Goal: Task Accomplishment & Management: Manage account settings

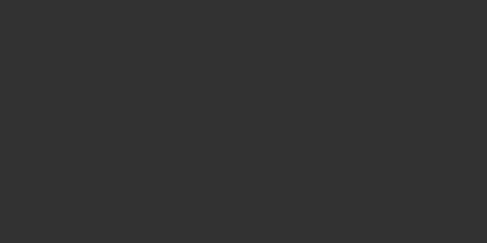
select select "3"
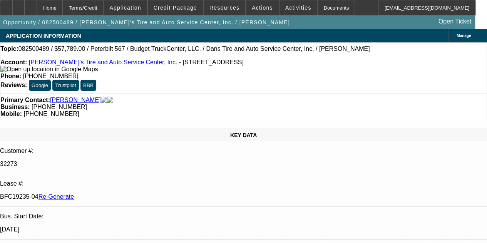
select select "0"
select select "3"
select select "0.1"
select select "4"
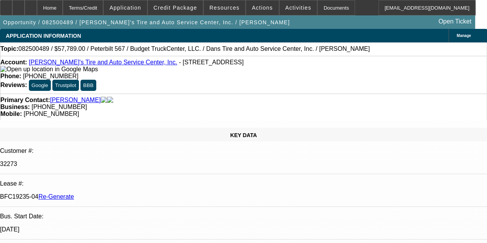
click at [233, 42] on div "APPLICATION INFORMATION Manage" at bounding box center [243, 35] width 487 height 13
click at [215, 11] on span at bounding box center [225, 7] width 42 height 18
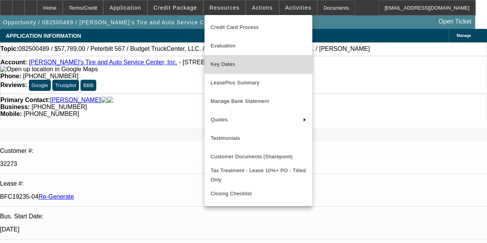
click at [222, 60] on span "Key Dates" at bounding box center [259, 64] width 96 height 9
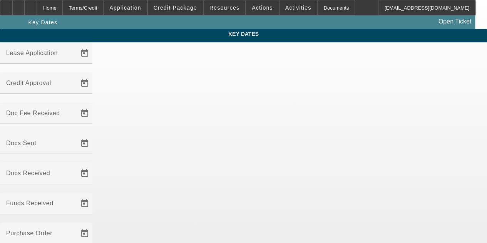
drag, startPoint x: 222, startPoint y: 60, endPoint x: 198, endPoint y: 84, distance: 33.2
type input "[DATE]"
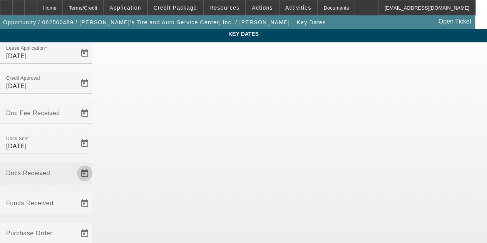
click at [94, 164] on span "Open calendar" at bounding box center [85, 173] width 18 height 18
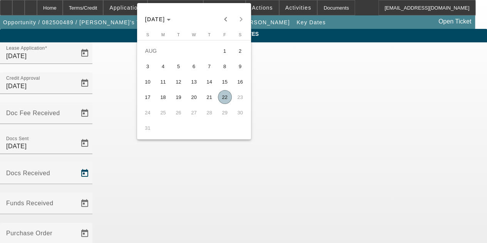
click at [222, 99] on span "22" at bounding box center [225, 97] width 14 height 14
type input "[DATE]"
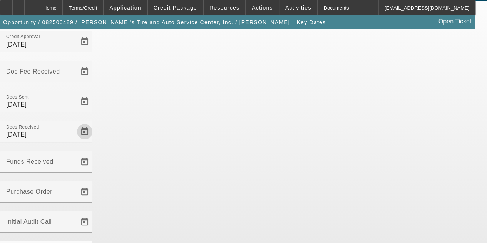
scroll to position [50, 0]
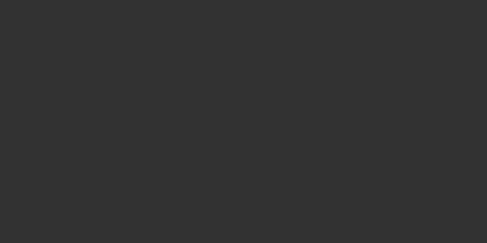
click at [266, 30] on div at bounding box center [243, 121] width 487 height 243
select select "3"
click at [266, 30] on div at bounding box center [243, 121] width 487 height 243
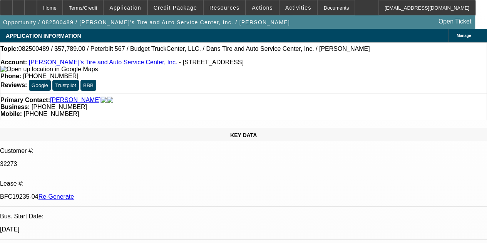
select select "0"
select select "3"
select select "0.1"
select select "4"
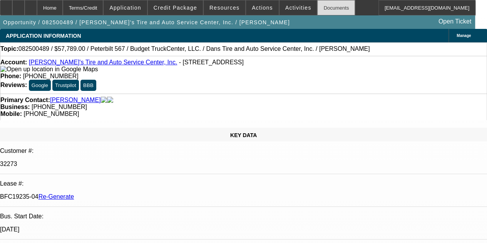
click at [317, 5] on div "Documents" at bounding box center [336, 7] width 38 height 15
click at [290, 9] on span "Activities" at bounding box center [298, 8] width 26 height 6
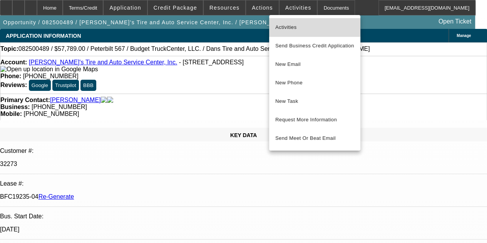
click at [284, 25] on span "Activities" at bounding box center [314, 27] width 79 height 9
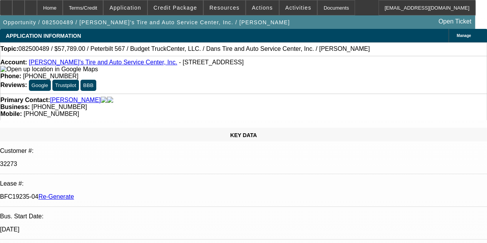
click at [355, 3] on div "Home Terms/Credit Application Credit Package Resources Actions Activities Docum…" at bounding box center [238, 7] width 476 height 15
click at [286, 7] on span "Activities" at bounding box center [298, 8] width 26 height 6
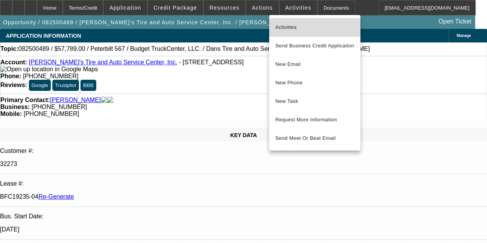
click at [284, 25] on span "Activities" at bounding box center [314, 27] width 79 height 9
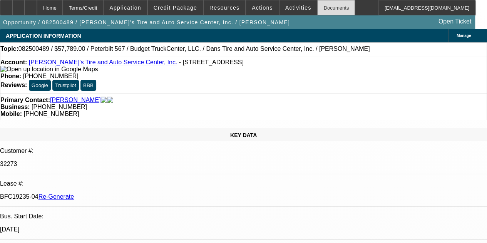
click at [317, 4] on div "Documents" at bounding box center [336, 7] width 38 height 15
click at [37, 8] on div at bounding box center [31, 7] width 12 height 15
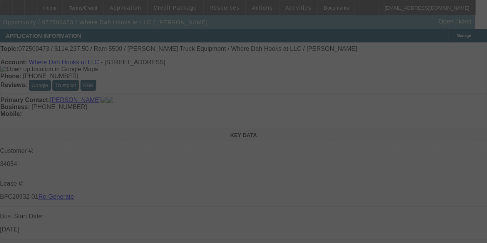
select select "3"
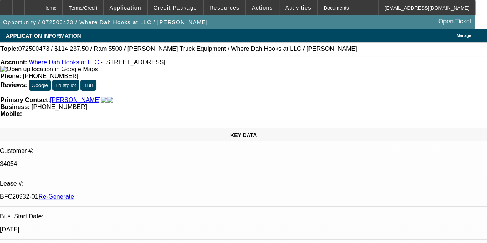
select select "0"
select select "2"
select select "0.1"
select select "4"
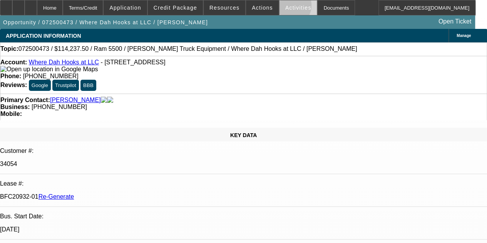
click at [285, 7] on span "Activities" at bounding box center [298, 8] width 26 height 6
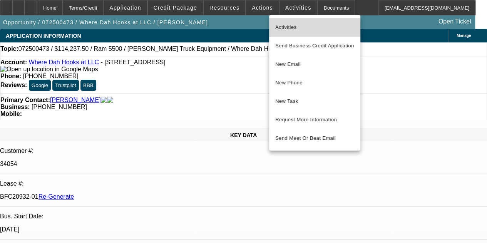
click at [280, 28] on span "Activities" at bounding box center [314, 27] width 79 height 9
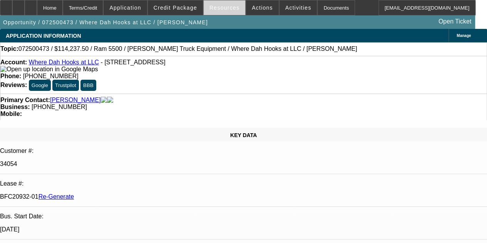
click at [223, 7] on span "Resources" at bounding box center [225, 8] width 30 height 6
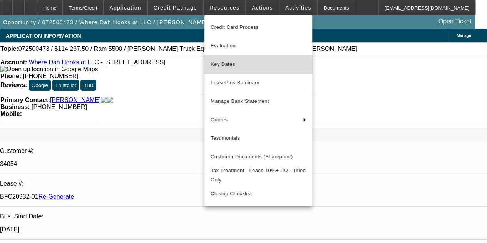
click at [221, 66] on span "Key Dates" at bounding box center [259, 64] width 96 height 9
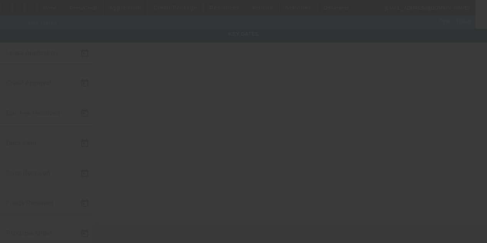
type input "[DATE]"
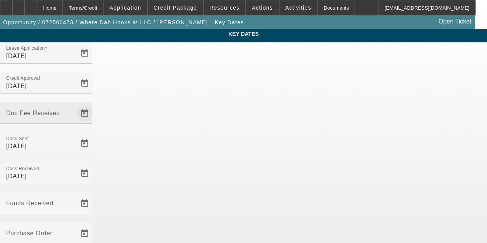
click at [94, 104] on span "Open calendar" at bounding box center [85, 113] width 18 height 18
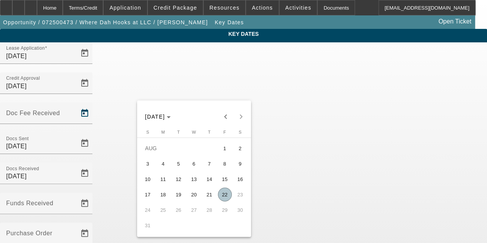
click at [223, 195] on span "22" at bounding box center [225, 195] width 14 height 14
type input "[DATE]"
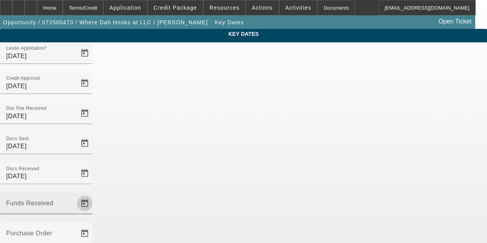
click at [94, 194] on span "Open calendar" at bounding box center [85, 203] width 18 height 18
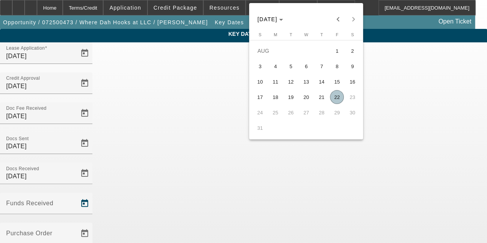
click at [338, 102] on span "22" at bounding box center [337, 97] width 14 height 14
type input "[DATE]"
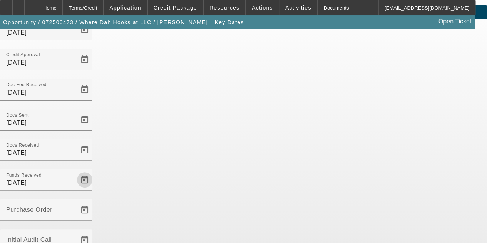
scroll to position [47, 0]
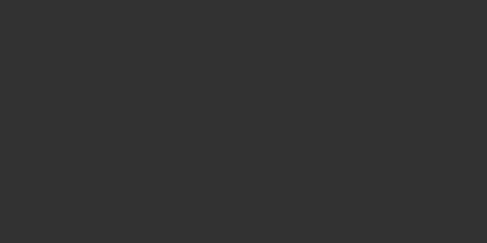
click at [312, 5] on div at bounding box center [243, 121] width 487 height 243
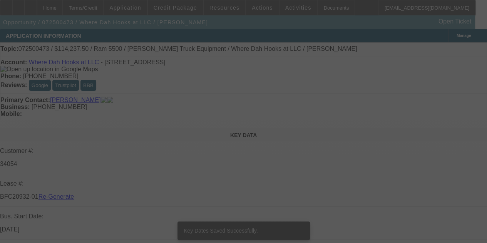
select select "3"
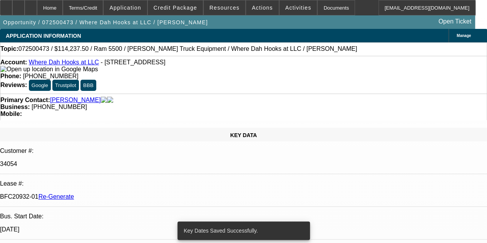
select select "0"
select select "2"
select select "0.1"
select select "4"
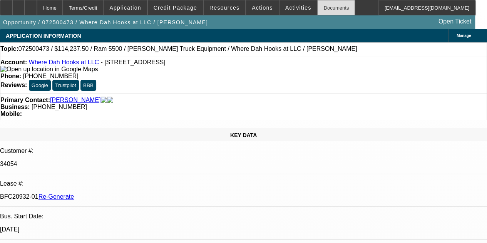
click at [317, 6] on div "Documents" at bounding box center [336, 7] width 38 height 15
click at [287, 8] on span "Activities" at bounding box center [298, 8] width 26 height 6
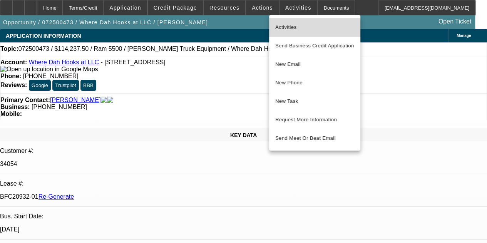
click at [288, 28] on span "Activities" at bounding box center [314, 27] width 79 height 9
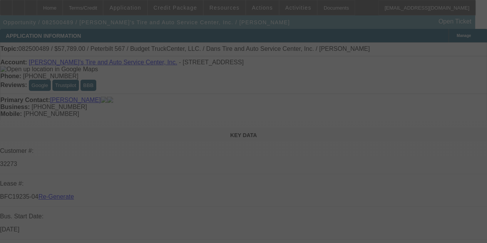
select select "3"
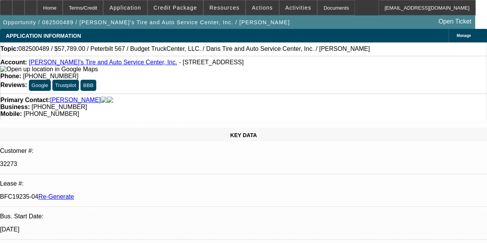
select select "0"
select select "3"
select select "0.1"
select select "4"
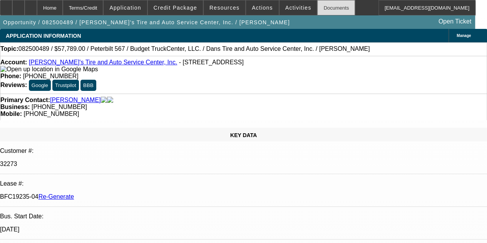
click at [324, 10] on div "Documents" at bounding box center [336, 7] width 38 height 15
click at [317, 7] on div "Documents" at bounding box center [336, 7] width 38 height 15
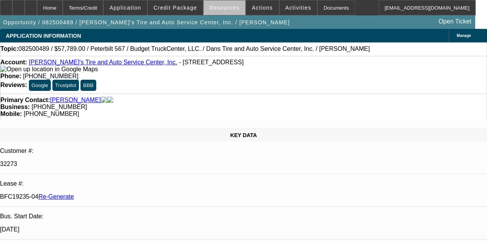
click at [230, 5] on span "Resources" at bounding box center [225, 8] width 30 height 6
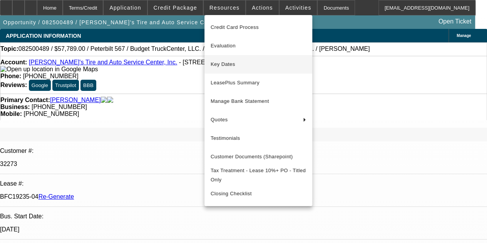
click at [222, 64] on span "Key Dates" at bounding box center [259, 64] width 96 height 9
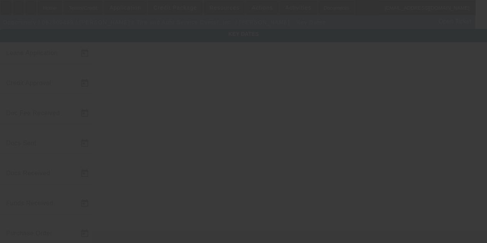
type input "8/19/2025"
type input "8/21/2025"
type input "8/22/2025"
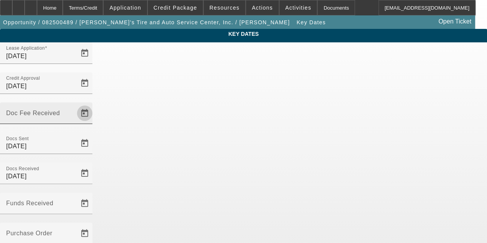
click at [94, 104] on span "Open calendar" at bounding box center [85, 113] width 18 height 18
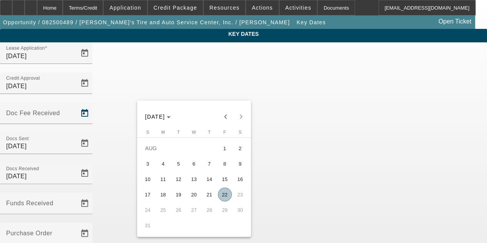
click at [225, 196] on span "22" at bounding box center [225, 195] width 14 height 14
type input "8/22/2025"
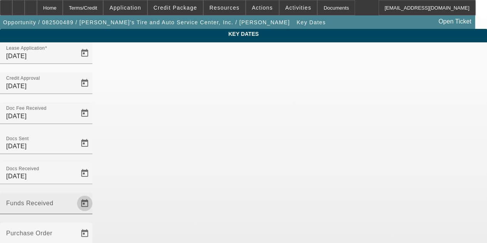
click at [94, 194] on span "Open calendar" at bounding box center [85, 203] width 18 height 18
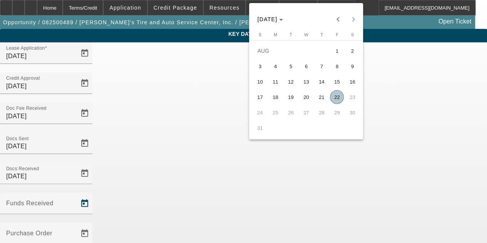
click at [336, 99] on span "22" at bounding box center [337, 97] width 14 height 14
type input "8/22/2025"
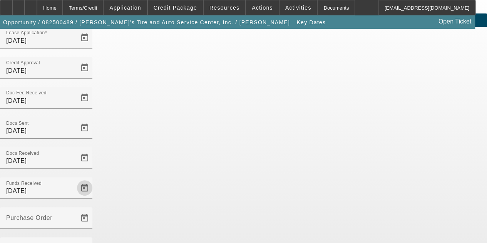
scroll to position [50, 0]
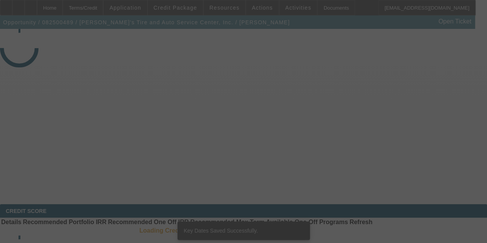
select select "3"
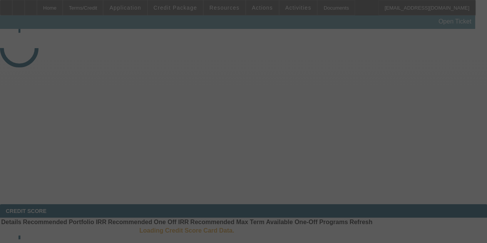
select select "3"
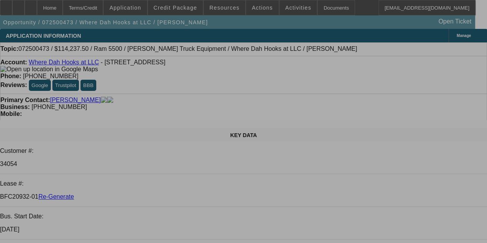
select select "0"
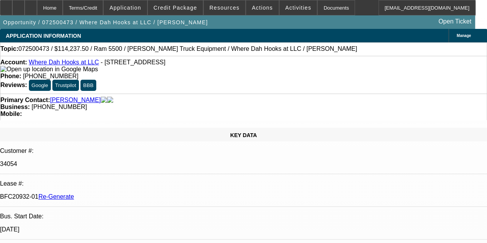
select select "0"
select select "0.1"
select select "2"
select select "4"
click at [317, 5] on div "Documents" at bounding box center [336, 7] width 38 height 15
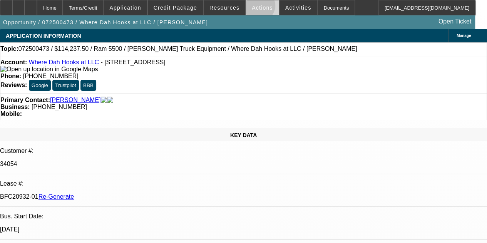
click at [254, 7] on span "Actions" at bounding box center [262, 8] width 21 height 6
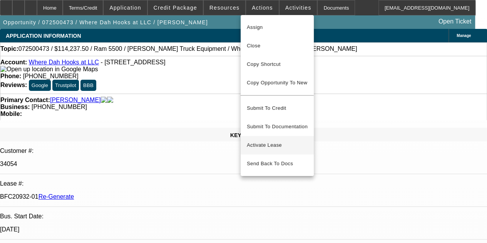
click at [261, 141] on span "Activate Lease" at bounding box center [277, 145] width 61 height 9
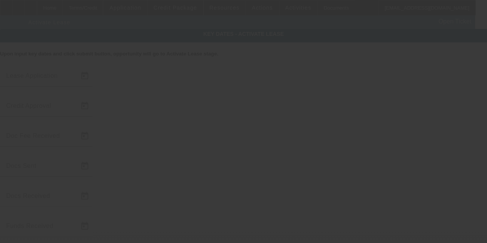
type input "[DATE]"
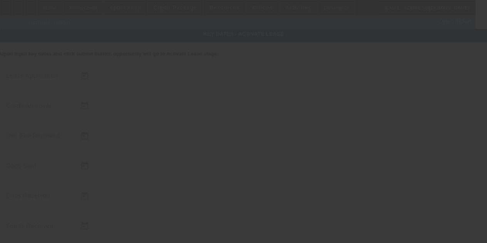
type input "[DATE]"
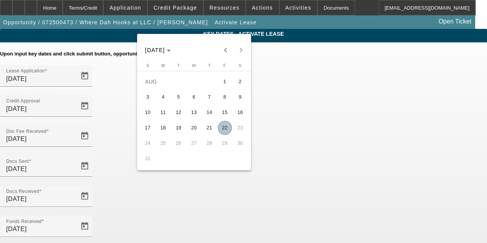
click at [224, 131] on span "22" at bounding box center [225, 128] width 14 height 14
type input "[DATE]"
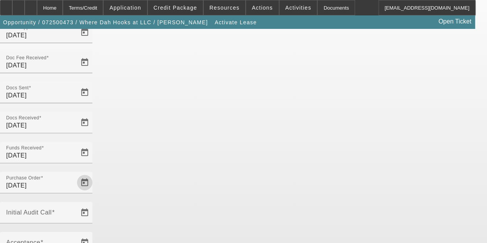
scroll to position [75, 0]
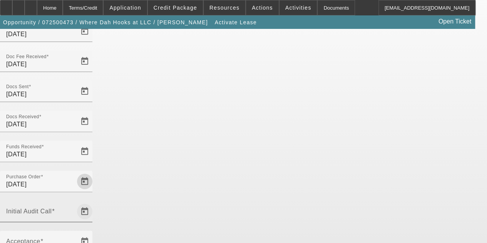
click at [94, 202] on span "Open calendar" at bounding box center [85, 211] width 18 height 18
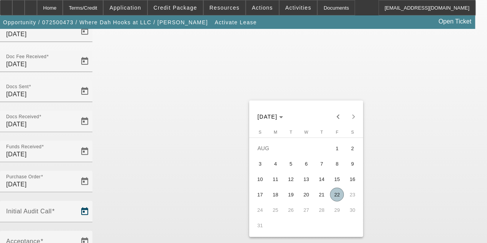
click at [336, 195] on span "22" at bounding box center [337, 195] width 14 height 14
type input "[DATE]"
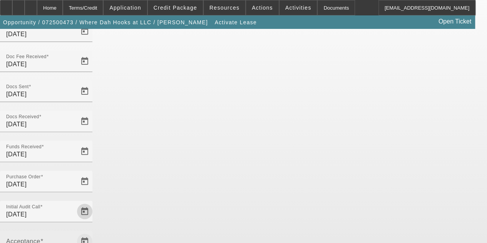
click at [94, 232] on span "Open calendar" at bounding box center [85, 241] width 18 height 18
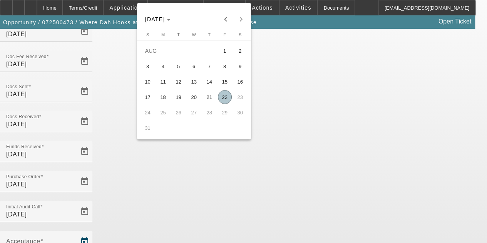
click at [224, 96] on span "22" at bounding box center [225, 97] width 14 height 14
type input "[DATE]"
type input "9/1/2025"
type input "10/1/2025"
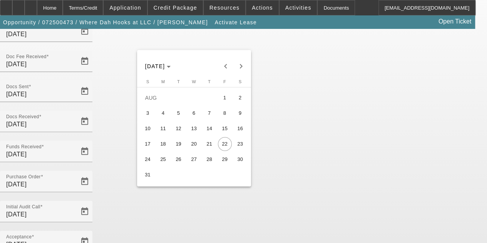
click at [224, 162] on span "29" at bounding box center [225, 160] width 14 height 14
type input "8/29/2025"
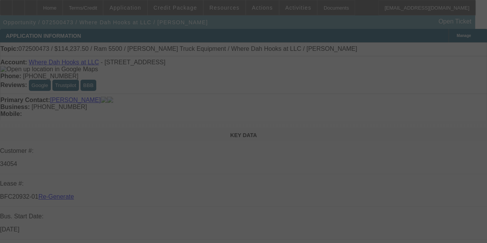
select select "4"
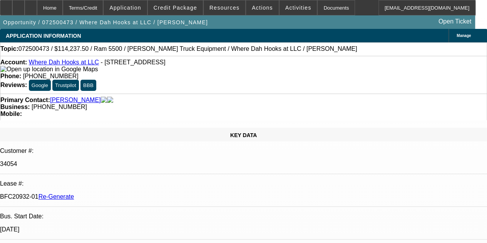
select select "0"
select select "2"
select select "0.1"
select select "4"
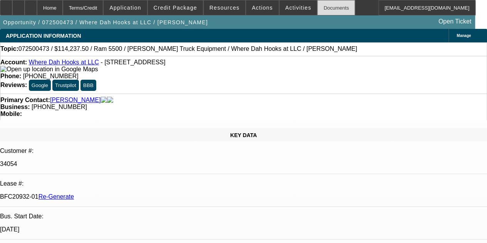
click at [317, 10] on div "Documents" at bounding box center [336, 7] width 38 height 15
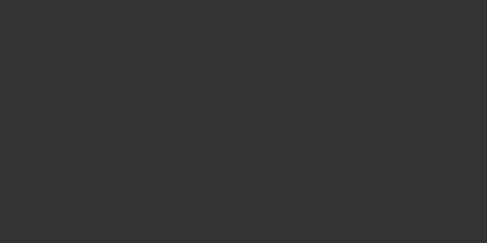
select select "3"
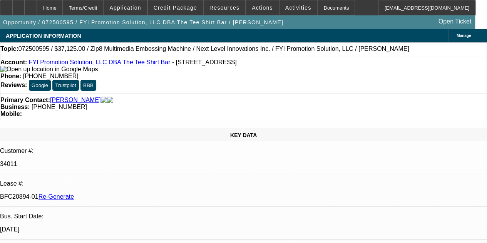
select select "0"
select select "6"
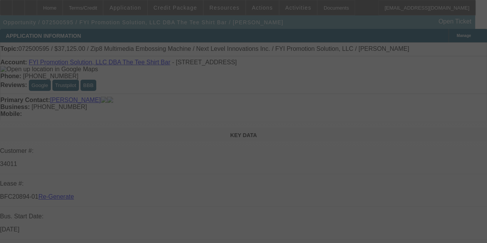
select select "3"
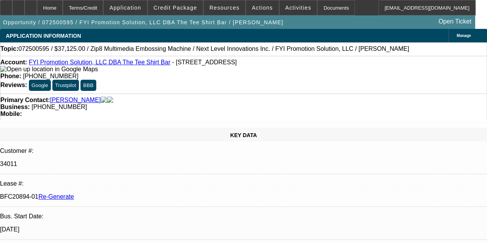
select select "0"
select select "6"
click at [286, 104] on div "Primary Contact: [PERSON_NAME] Business: [PHONE_NUMBER] Mobile:" at bounding box center [243, 107] width 487 height 27
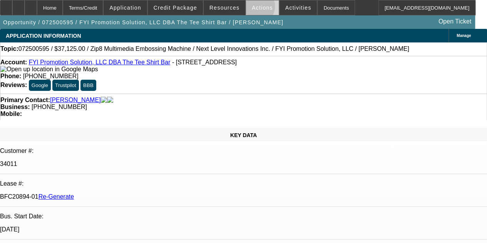
click at [252, 8] on span "Actions" at bounding box center [262, 8] width 21 height 6
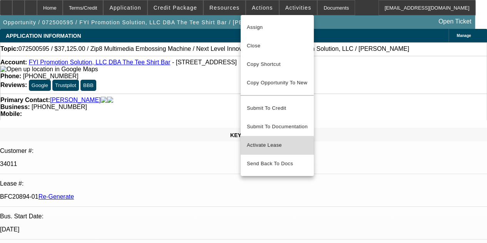
click at [264, 141] on span "Activate Lease" at bounding box center [277, 145] width 61 height 9
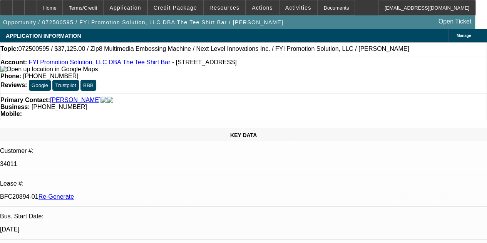
click at [221, 73] on div "Phone: (304) 543-3934" at bounding box center [243, 76] width 487 height 7
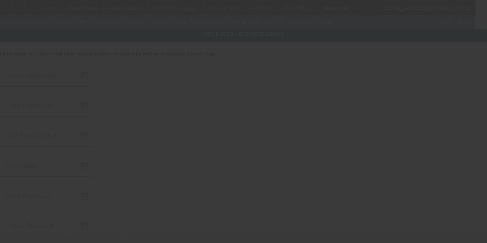
type input "7/24/2025"
type input "7/29/2025"
type input "8/1/2025"
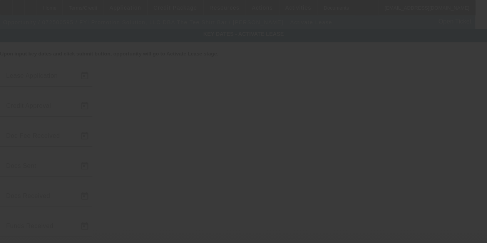
type input "8/11/2025"
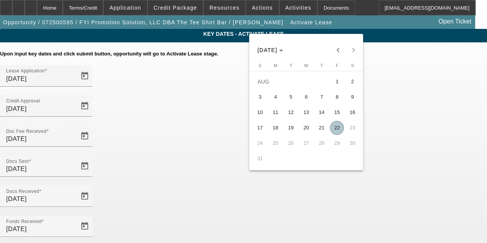
click at [335, 131] on span "22" at bounding box center [337, 128] width 14 height 14
type input "8/22/2025"
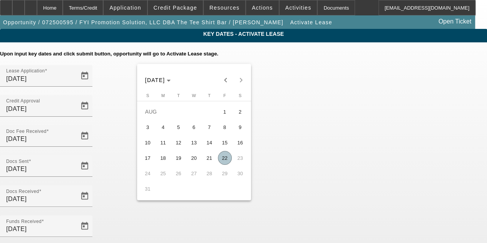
click at [225, 161] on span "22" at bounding box center [225, 158] width 14 height 14
type input "8/22/2025"
type input "9/1/2025"
type input "10/1/2025"
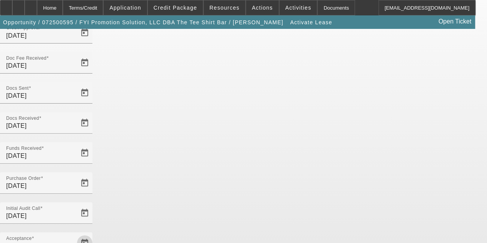
scroll to position [79, 0]
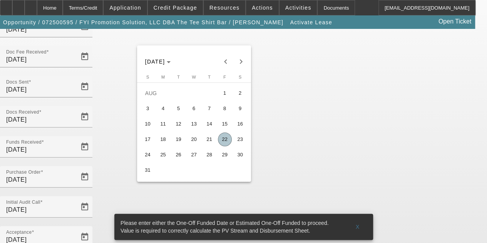
click at [177, 157] on span "26" at bounding box center [179, 155] width 14 height 14
type input "8/26/2025"
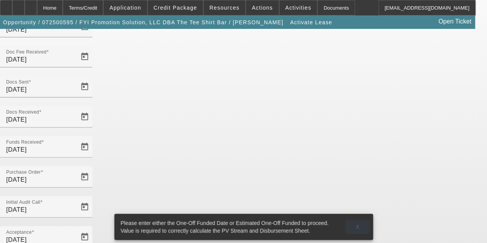
click at [351, 218] on span at bounding box center [358, 227] width 25 height 18
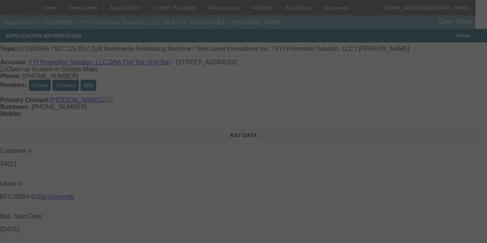
select select "4"
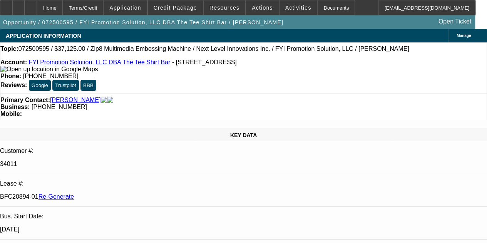
select select "0"
select select "6"
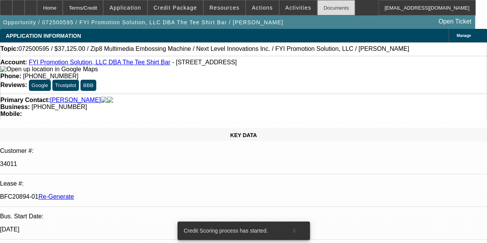
click at [317, 4] on div "Documents" at bounding box center [336, 7] width 38 height 15
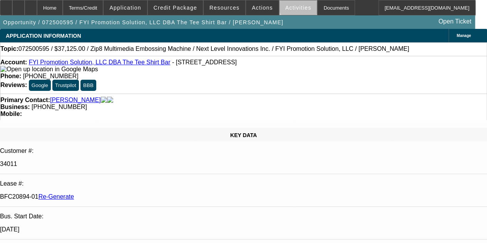
click at [290, 4] on span at bounding box center [299, 7] width 38 height 18
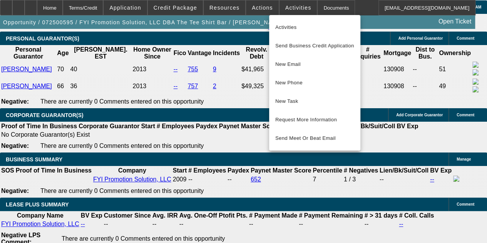
scroll to position [1253, 0]
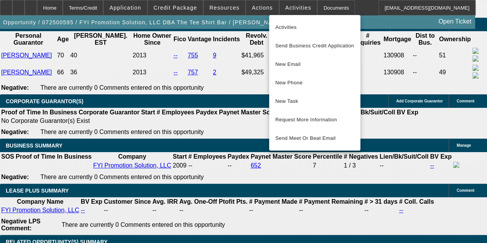
click at [110, 207] on div at bounding box center [243, 121] width 487 height 243
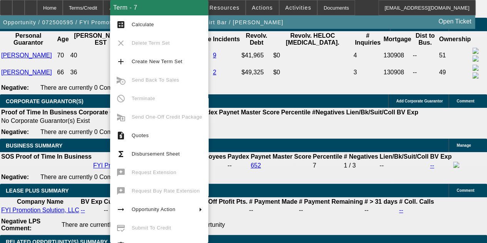
click at [311, 24] on div "Opportunity / 072500595 / FYI Promotion Solution, LLC DBA The Tee Shirt Bar / M…" at bounding box center [237, 21] width 475 height 13
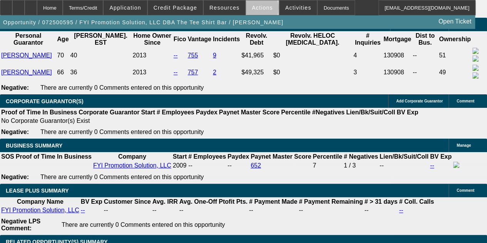
click at [257, 10] on span "Actions" at bounding box center [262, 8] width 21 height 6
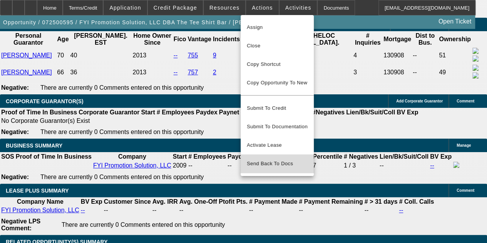
click at [279, 159] on span "Send Back To Docs" at bounding box center [277, 163] width 61 height 9
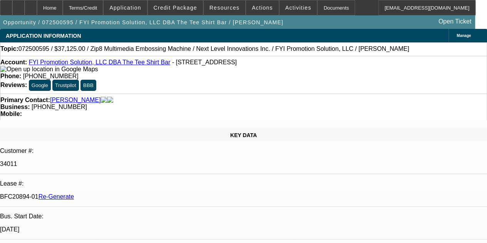
type textarea "D"
type textarea "Deal is not ready to activate - still working on this one."
click at [37, 5] on div at bounding box center [31, 7] width 12 height 15
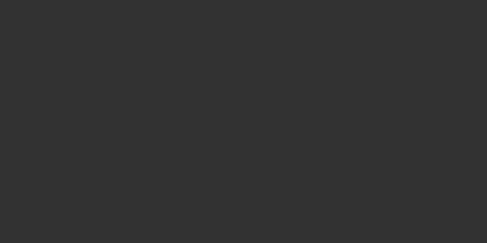
select select "3"
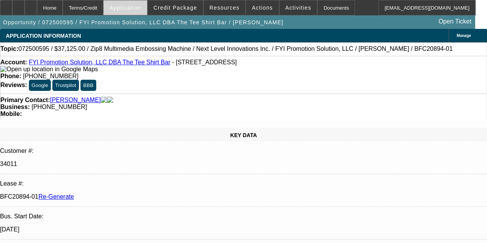
select select "0"
select select "1"
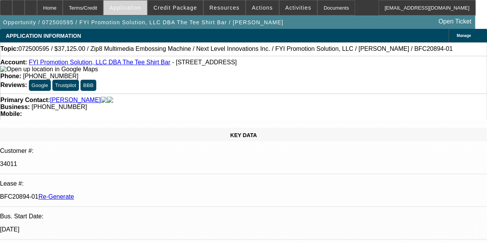
select select "6"
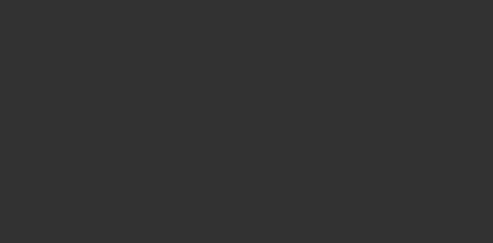
select select "4"
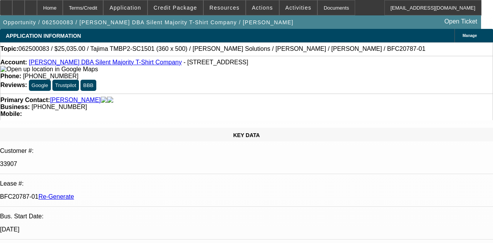
select select "0"
select select "6"
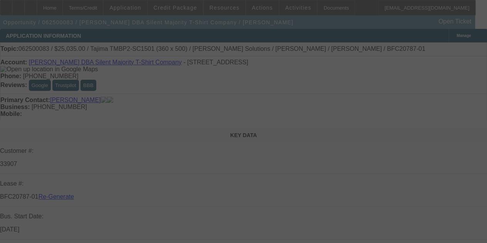
select select "4"
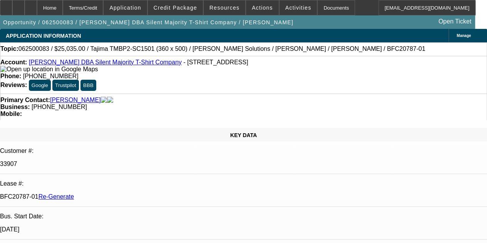
select select "0"
select select "6"
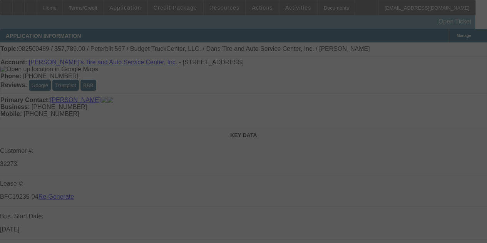
select select "3"
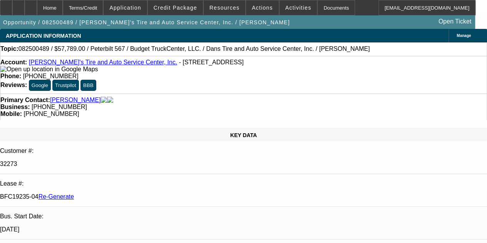
select select "0"
select select "3"
select select "0.1"
select select "4"
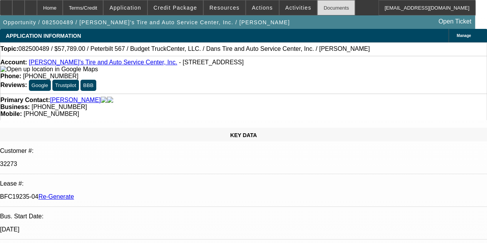
click at [317, 8] on div "Documents" at bounding box center [336, 7] width 38 height 15
